Goal: Find contact information: Find contact information

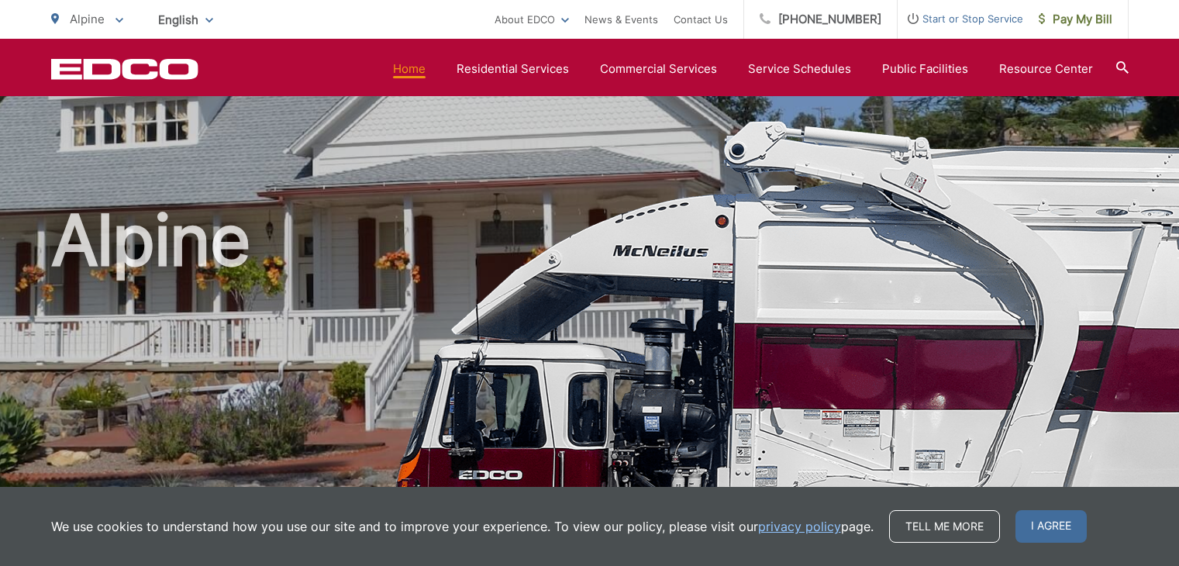
scroll to position [651, 0]
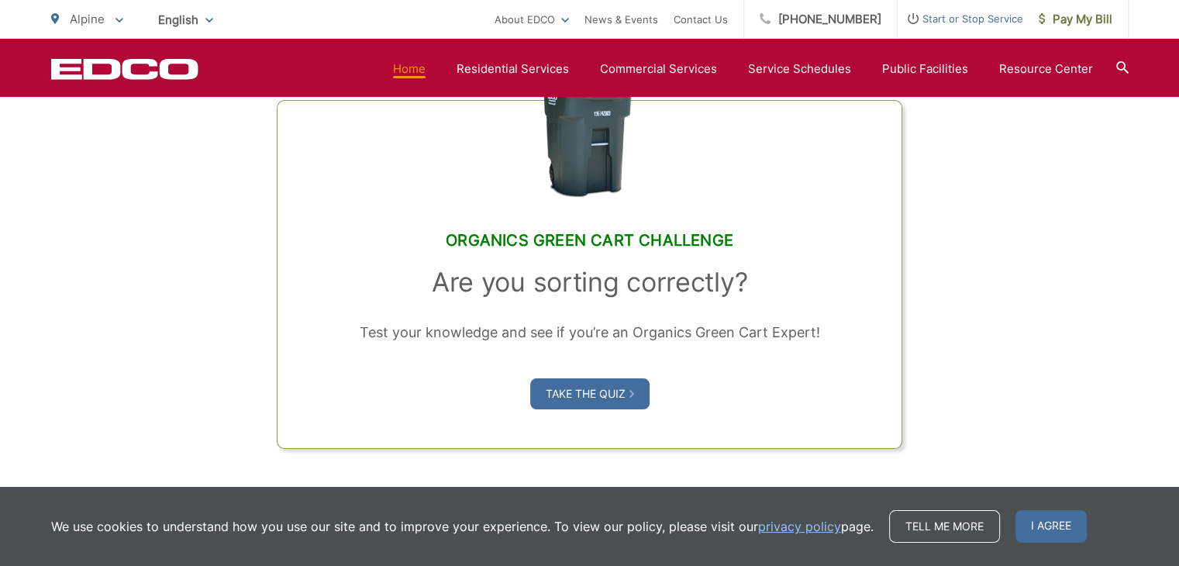
scroll to position [1203, 0]
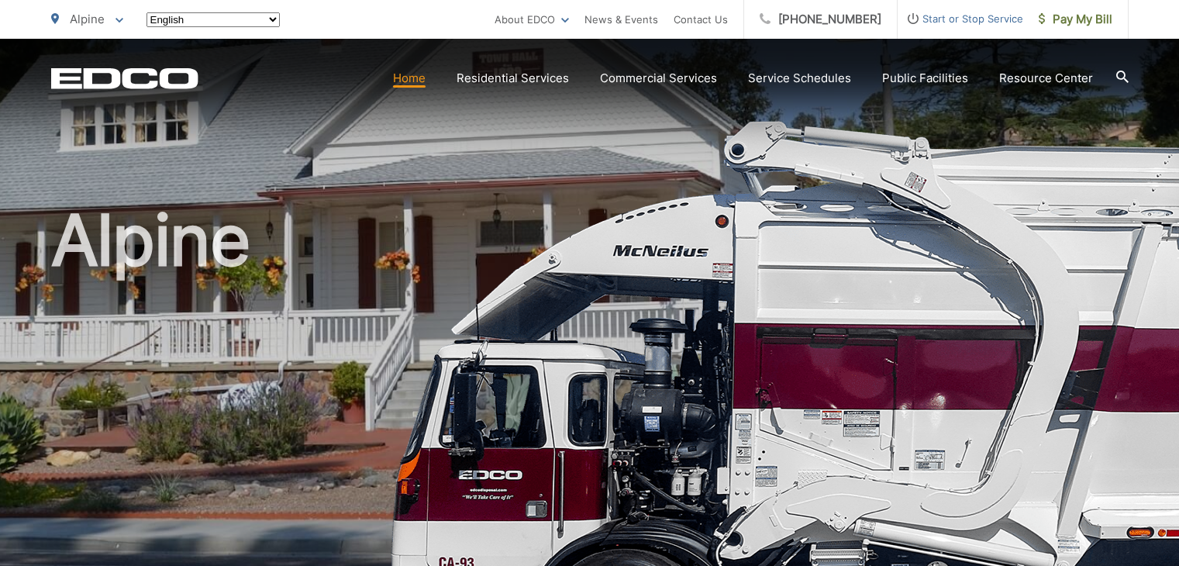
scroll to position [1203, 0]
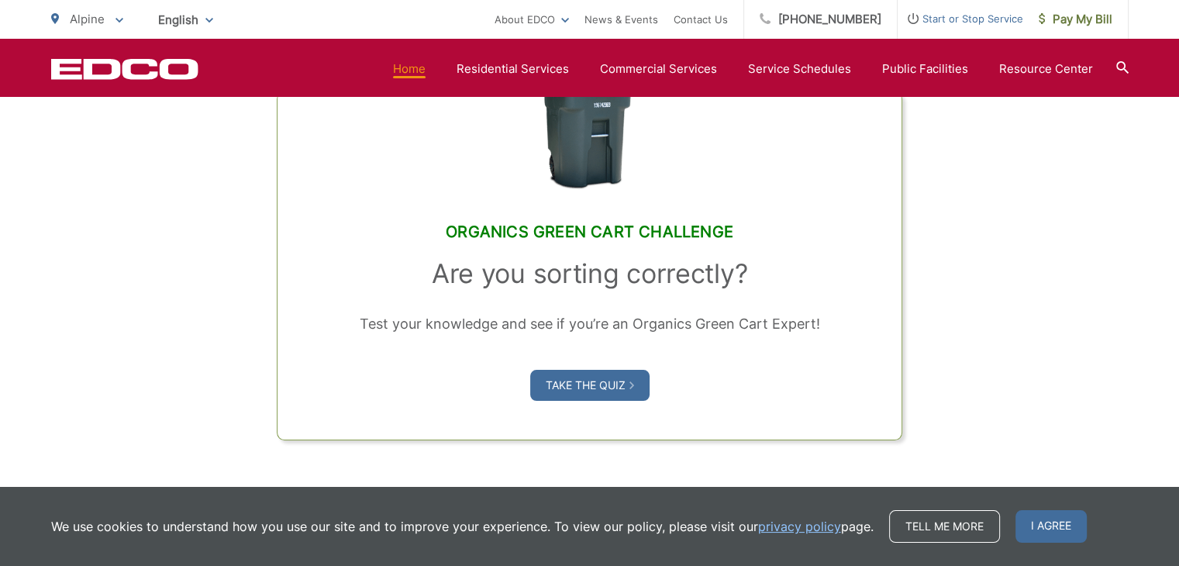
click at [167, 17] on span "English" at bounding box center [185, 19] width 78 height 27
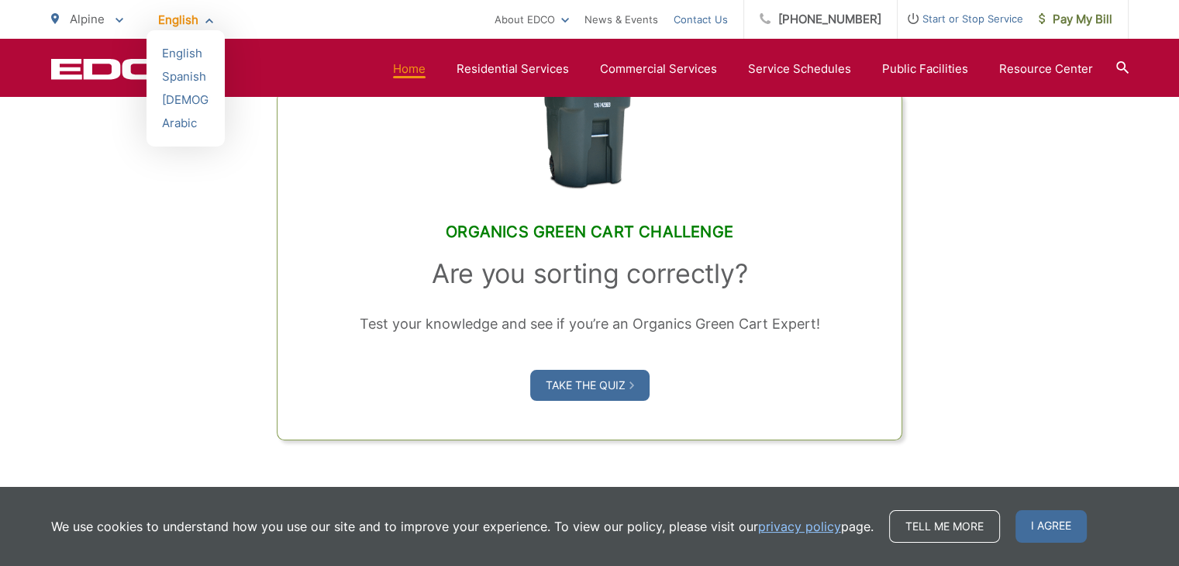
click at [725, 23] on link "Contact Us" at bounding box center [701, 19] width 54 height 19
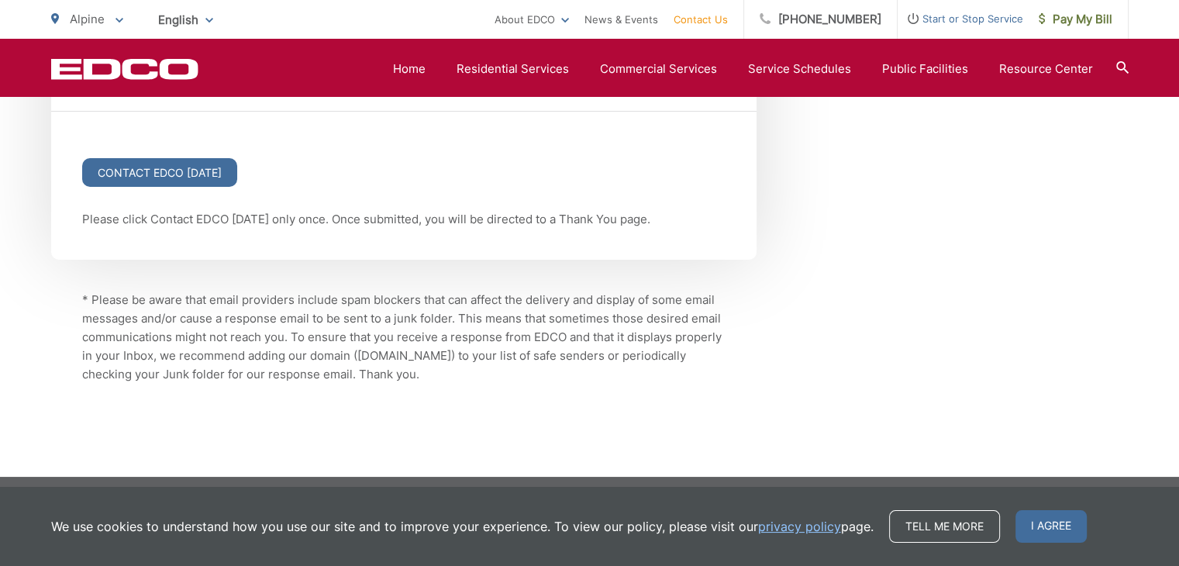
scroll to position [2187, 0]
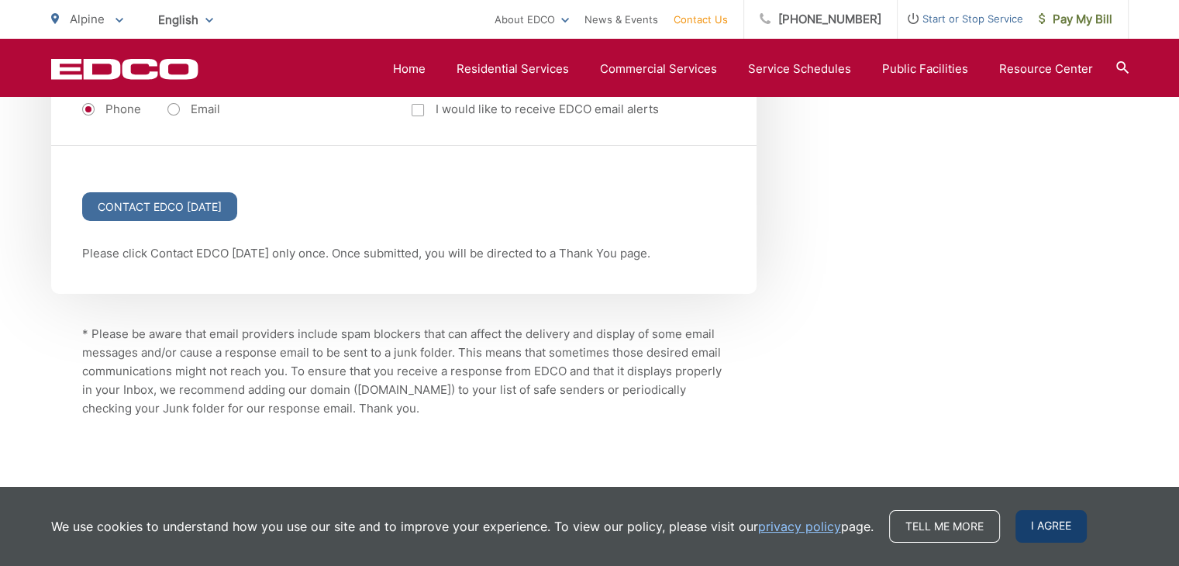
click at [1034, 533] on span "I agree" at bounding box center [1050, 526] width 71 height 33
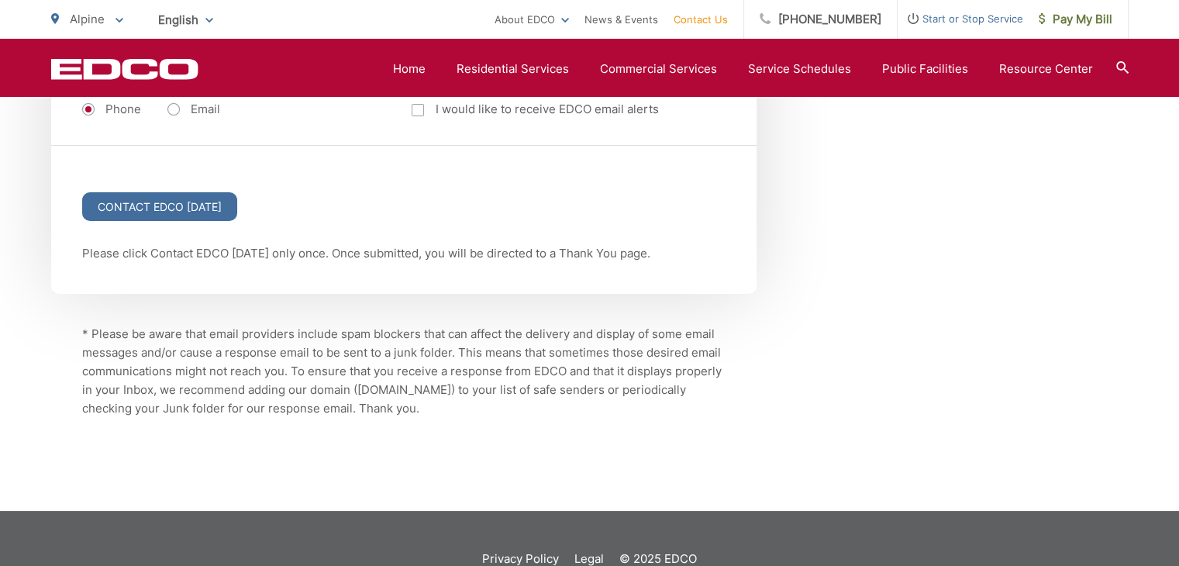
click at [726, 16] on link "Contact Us" at bounding box center [701, 19] width 54 height 19
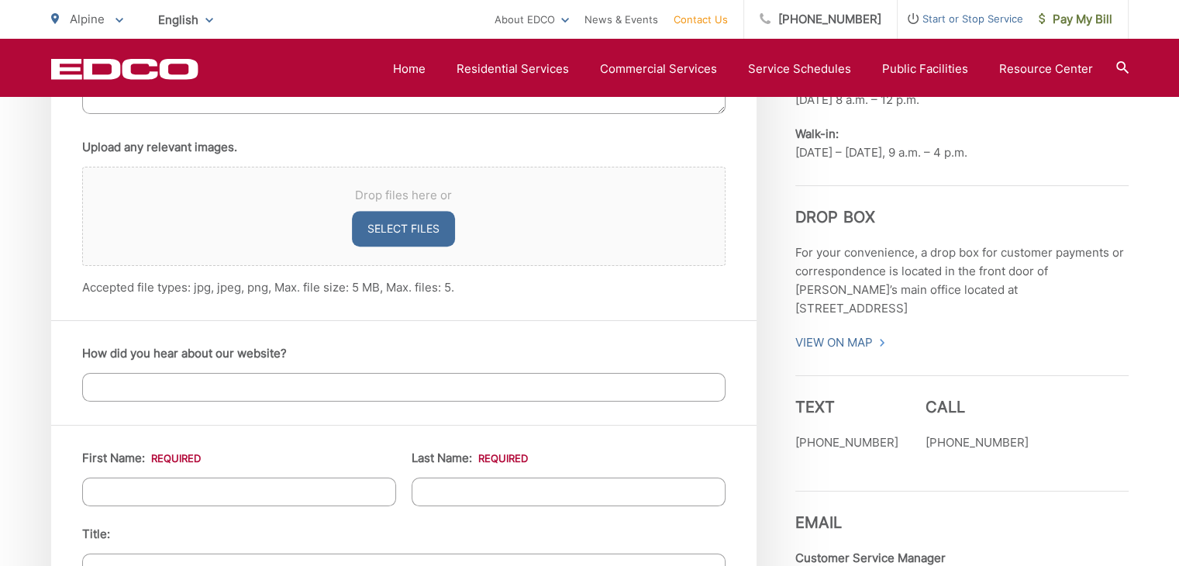
scroll to position [1147, 0]
